Goal: Check status: Check status

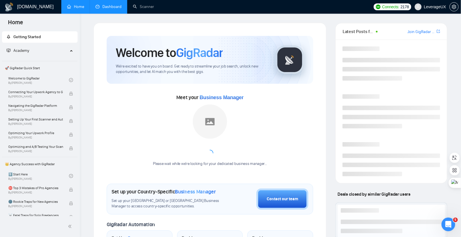
click at [110, 6] on link "Dashboard" at bounding box center [108, 6] width 26 height 5
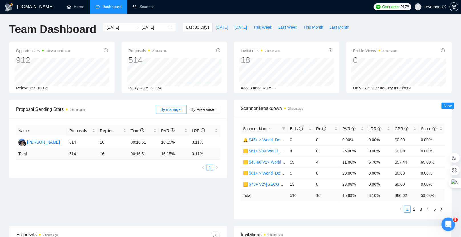
click at [217, 27] on span "[DATE]" at bounding box center [221, 27] width 13 height 6
click at [235, 27] on span "[DATE]" at bounding box center [240, 27] width 13 height 6
type input "2025-09-18"
click at [209, 108] on span "By Freelancer" at bounding box center [203, 109] width 25 height 5
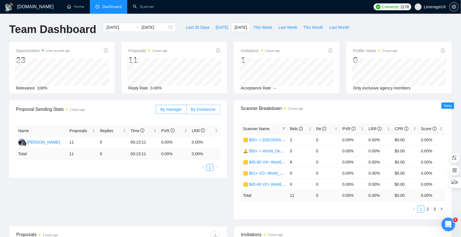
click at [186, 111] on input "By Freelancer" at bounding box center [186, 111] width 0 height 0
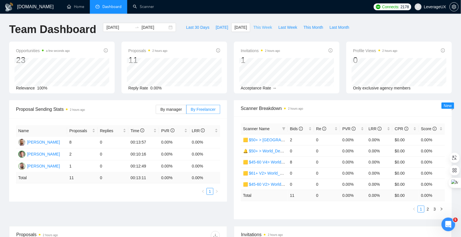
click at [267, 28] on span "This Week" at bounding box center [262, 27] width 19 height 6
type input "2025-09-15"
type input "2025-09-21"
click at [307, 29] on span "This Month" at bounding box center [313, 27] width 20 height 6
type input "[DATE]"
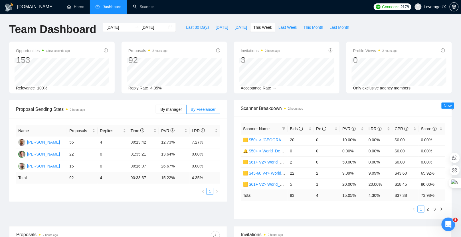
type input "[DATE]"
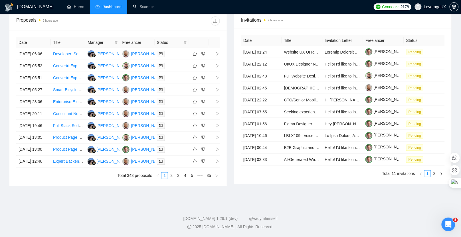
scroll to position [266, 0]
click at [172, 175] on link "2" at bounding box center [171, 176] width 6 height 6
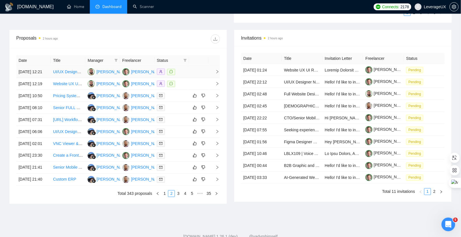
scroll to position [189, 0]
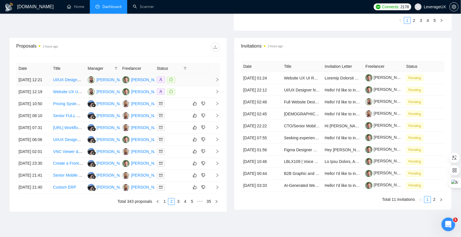
click at [217, 80] on icon "right" at bounding box center [217, 79] width 2 height 3
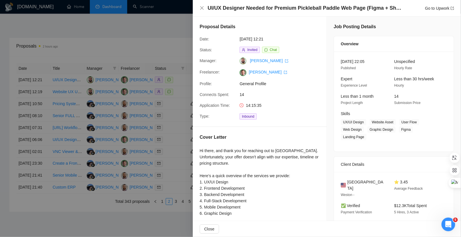
click at [170, 36] on div at bounding box center [230, 118] width 461 height 237
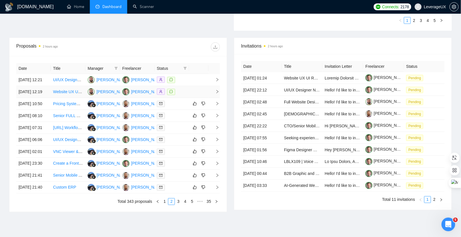
click at [217, 94] on icon "right" at bounding box center [217, 92] width 4 height 4
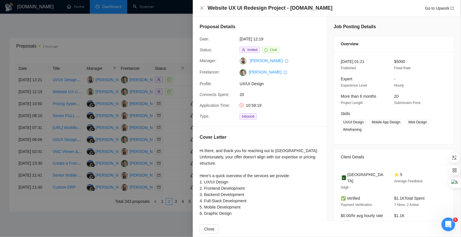
click at [179, 37] on div at bounding box center [230, 118] width 461 height 237
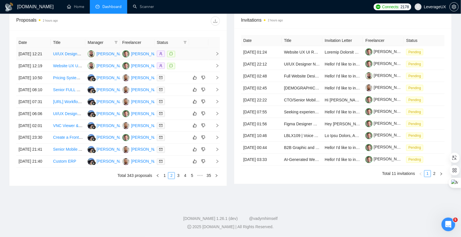
scroll to position [230, 0]
click at [179, 179] on link "3" at bounding box center [178, 176] width 6 height 6
click at [186, 179] on link "4" at bounding box center [185, 176] width 6 height 6
click at [217, 104] on icon "right" at bounding box center [217, 102] width 4 height 4
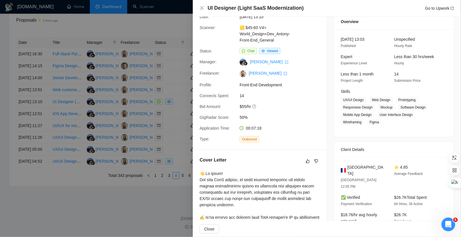
scroll to position [23, 0]
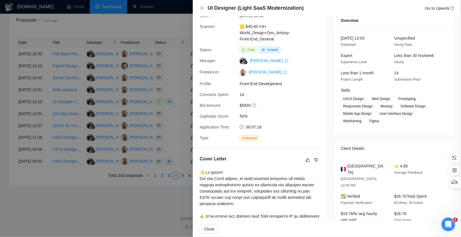
click at [181, 56] on div at bounding box center [230, 118] width 461 height 237
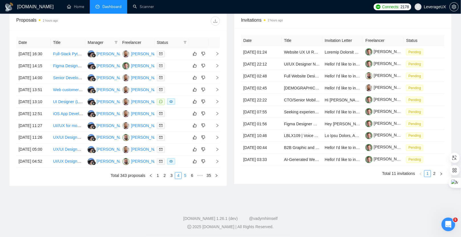
click at [186, 179] on link "5" at bounding box center [185, 176] width 6 height 6
click at [185, 179] on link "6" at bounding box center [185, 176] width 6 height 6
click at [218, 139] on icon "right" at bounding box center [217, 137] width 2 height 3
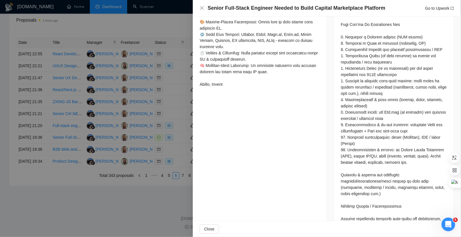
scroll to position [325, 0]
click at [176, 114] on div at bounding box center [230, 118] width 461 height 237
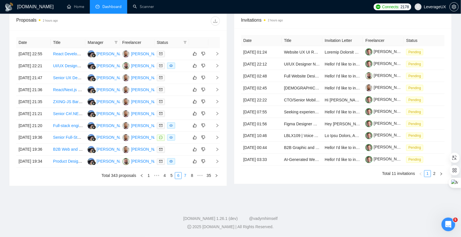
click at [185, 179] on link "7" at bounding box center [185, 176] width 6 height 6
click at [186, 179] on link "8" at bounding box center [185, 176] width 6 height 6
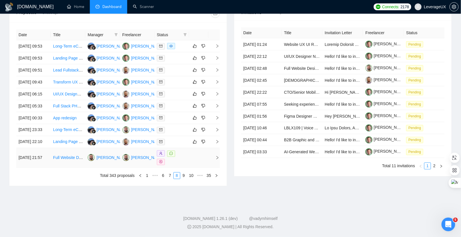
click at [217, 160] on icon "right" at bounding box center [217, 158] width 4 height 4
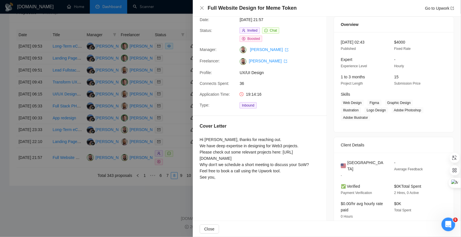
scroll to position [0, 0]
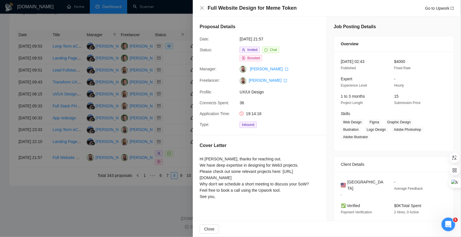
click at [182, 141] on div at bounding box center [230, 118] width 461 height 237
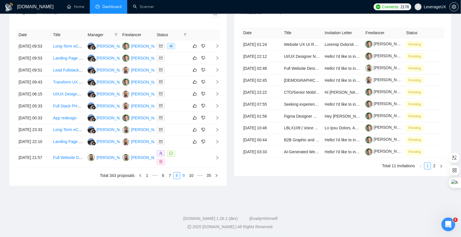
click at [184, 179] on link "9" at bounding box center [183, 176] width 6 height 6
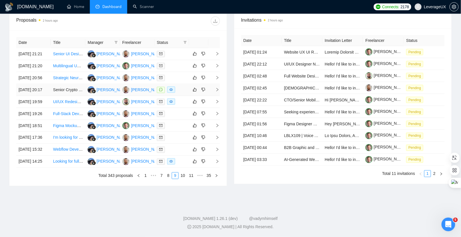
click at [218, 90] on icon "right" at bounding box center [217, 89] width 2 height 3
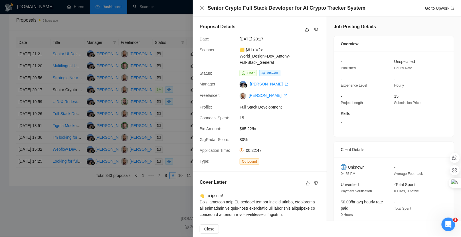
click at [177, 106] on div at bounding box center [230, 118] width 461 height 237
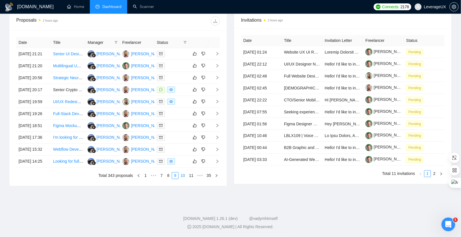
click at [183, 179] on link "10" at bounding box center [183, 176] width 8 height 6
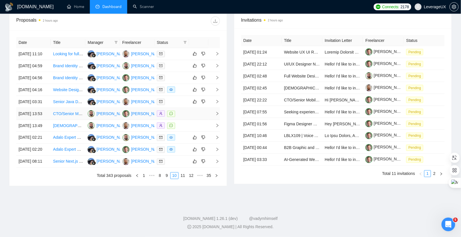
click at [217, 116] on icon "right" at bounding box center [217, 114] width 4 height 4
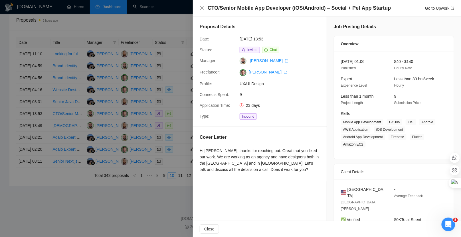
click at [174, 98] on div at bounding box center [230, 118] width 461 height 237
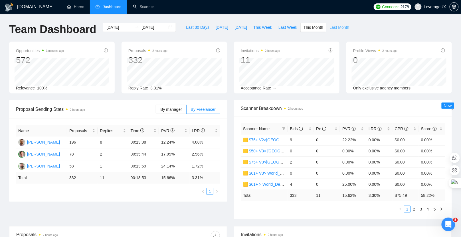
click at [339, 25] on span "Last Month" at bounding box center [339, 27] width 20 height 6
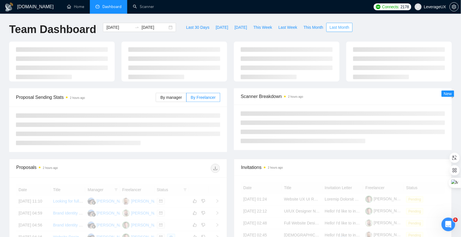
type input "2025-08-01"
type input "2025-08-31"
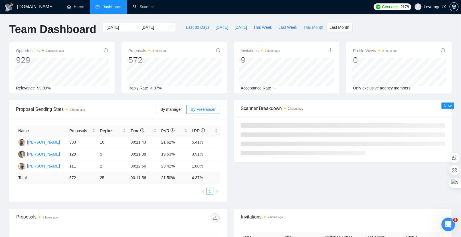
click at [309, 24] on span "This Month" at bounding box center [313, 27] width 20 height 6
type input "[DATE]"
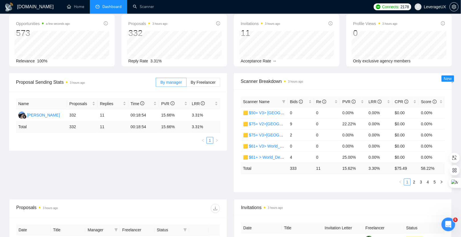
scroll to position [28, 0]
